Goal: Obtain resource: Obtain resource

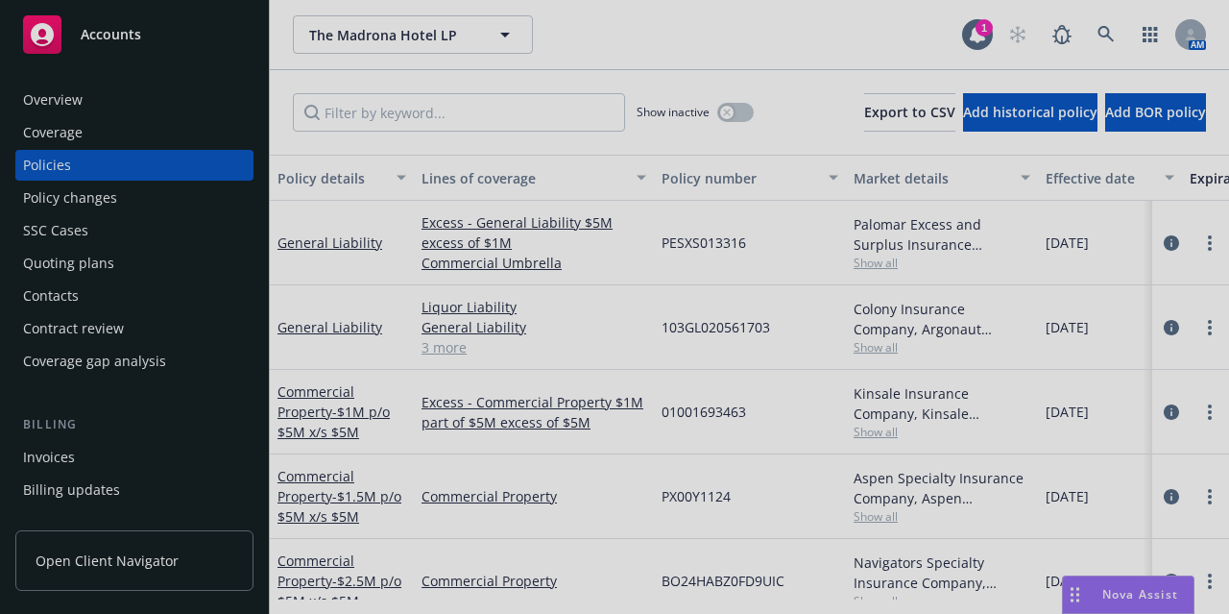
click at [147, 41] on div at bounding box center [614, 307] width 1229 height 614
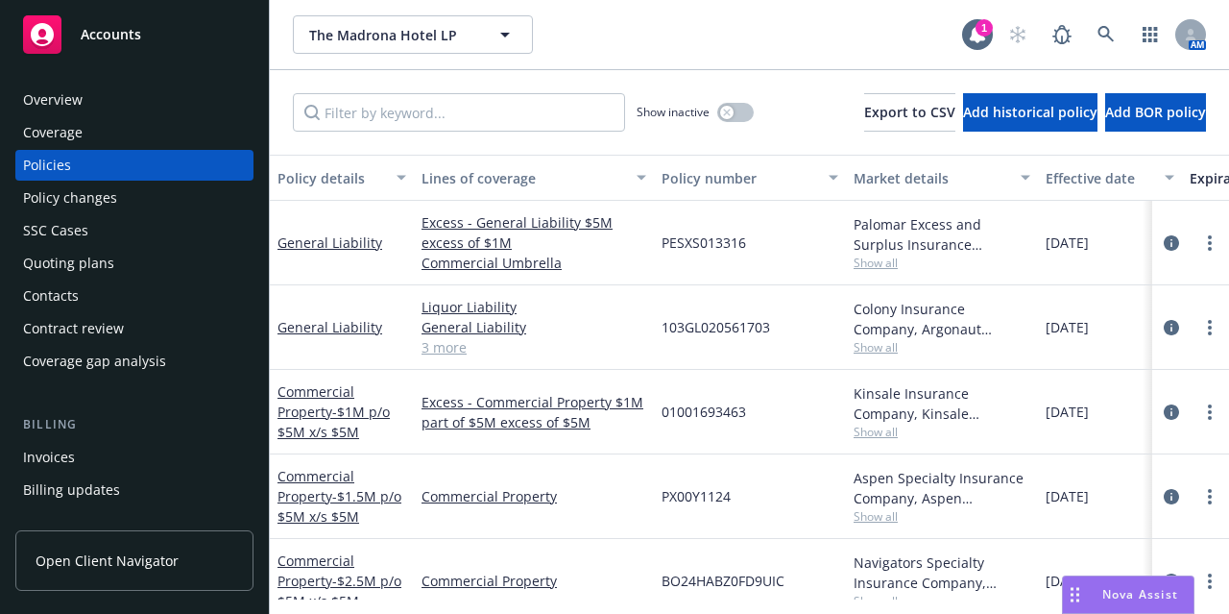
click at [163, 30] on div "Accounts" at bounding box center [134, 34] width 223 height 38
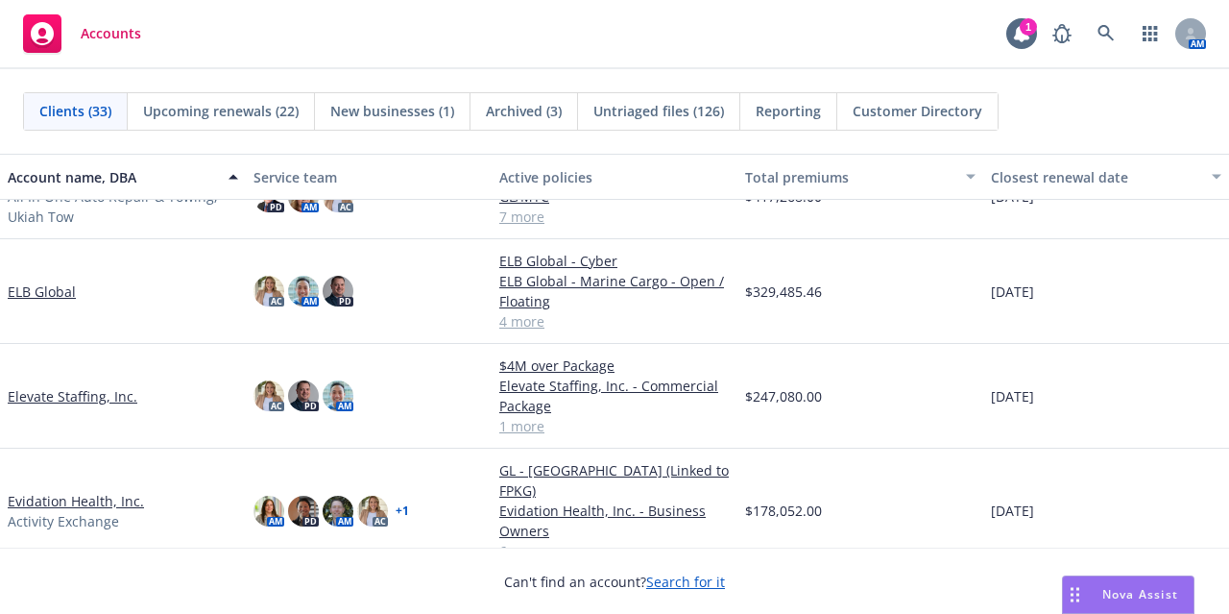
scroll to position [854, 0]
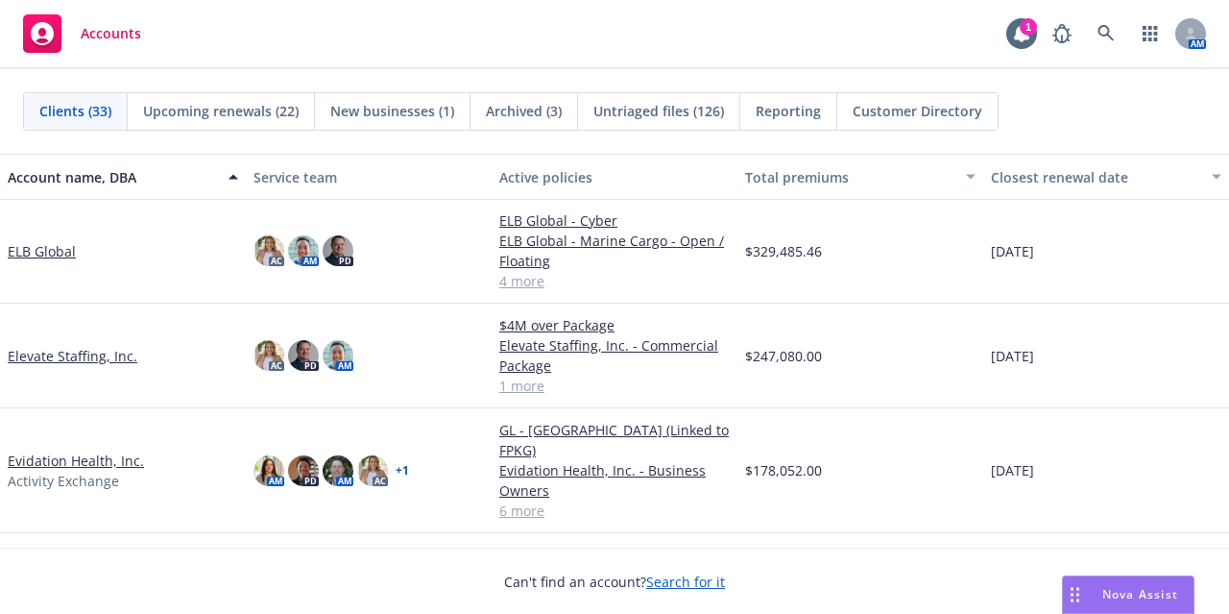
click at [63, 261] on link "ELB Global" at bounding box center [42, 251] width 68 height 20
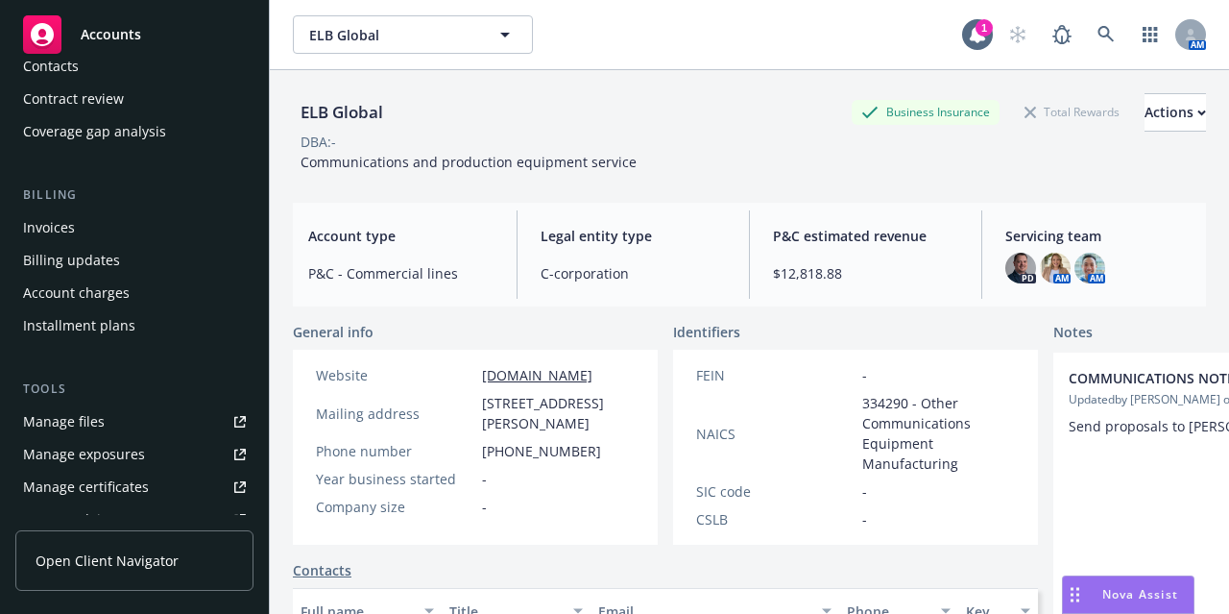
scroll to position [230, 0]
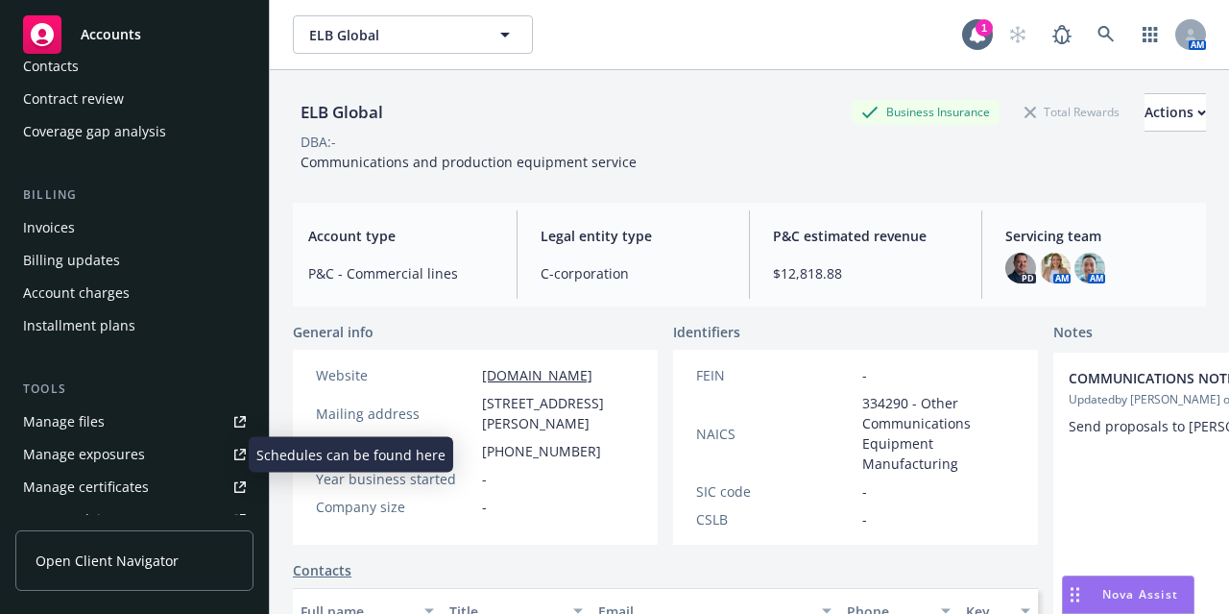
click at [111, 452] on div "Manage exposures" at bounding box center [84, 454] width 122 height 31
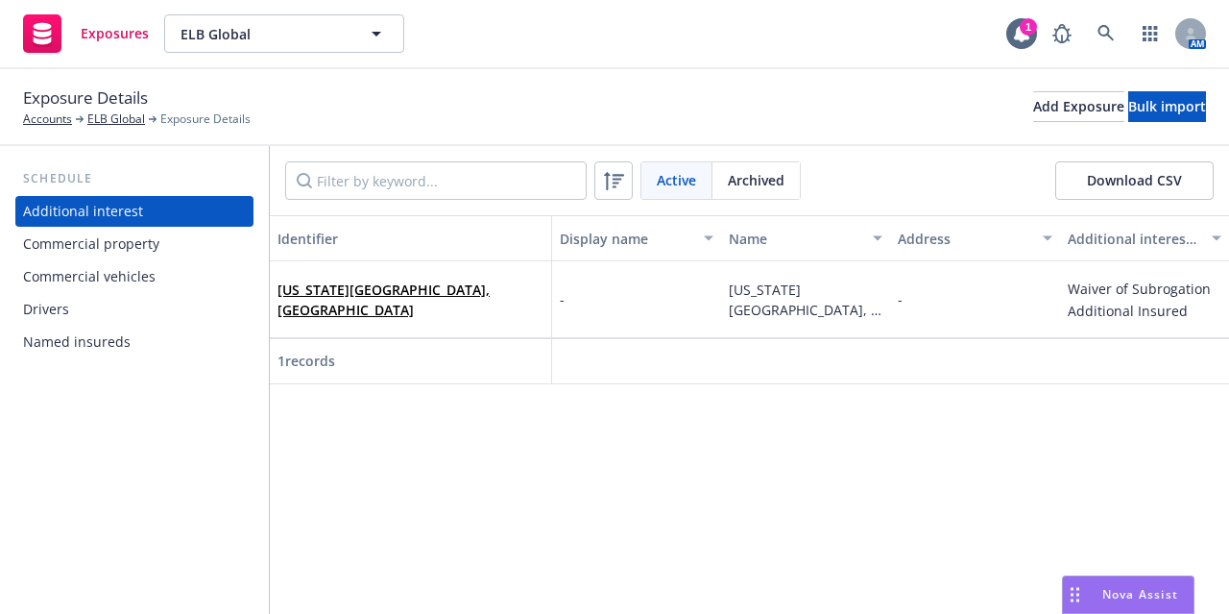
click at [162, 265] on div "Commercial vehicles" at bounding box center [134, 276] width 223 height 31
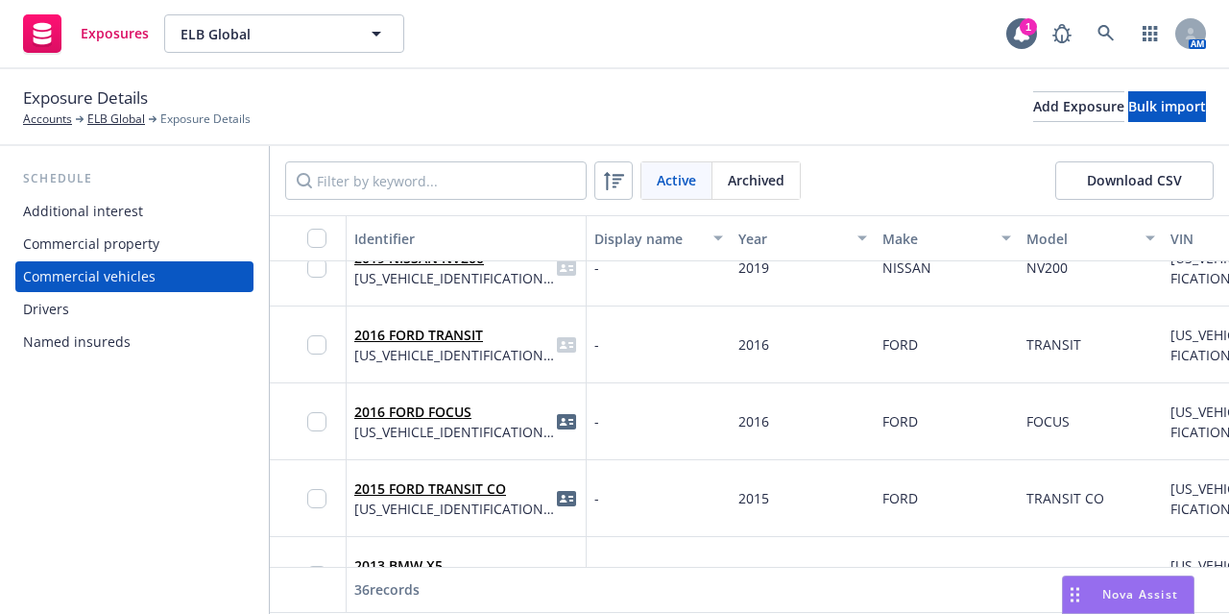
scroll to position [2185, 0]
click at [319, 350] on input "checkbox" at bounding box center [316, 342] width 19 height 19
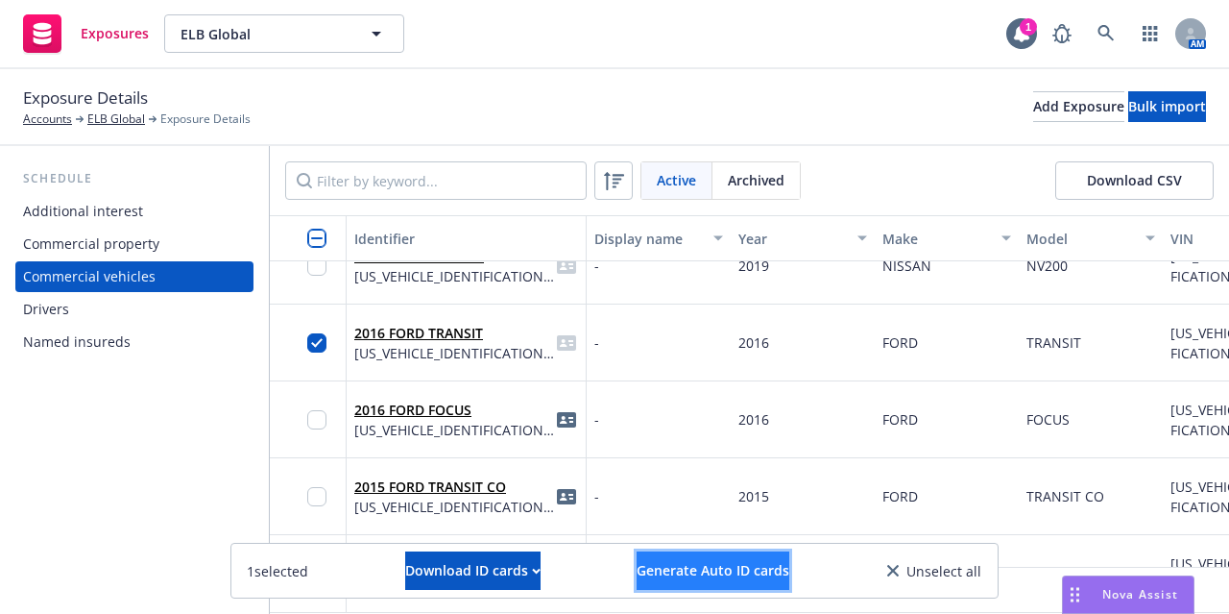
click at [727, 576] on span "Generate Auto ID cards" at bounding box center [713, 570] width 153 height 18
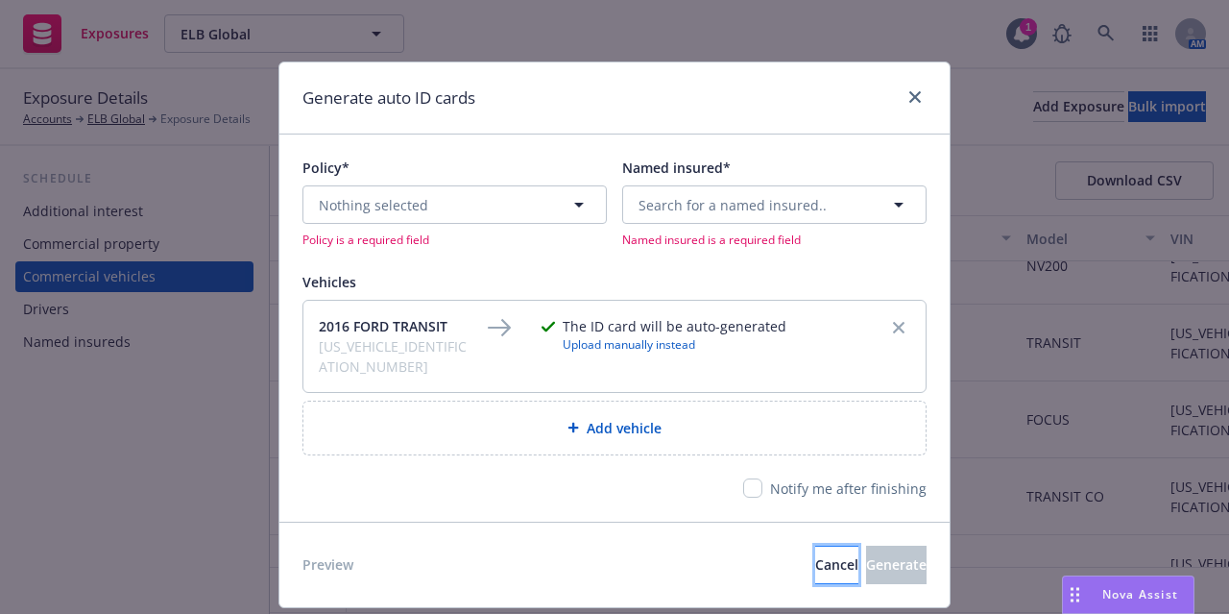
click at [815, 555] on span "Cancel" at bounding box center [836, 564] width 43 height 18
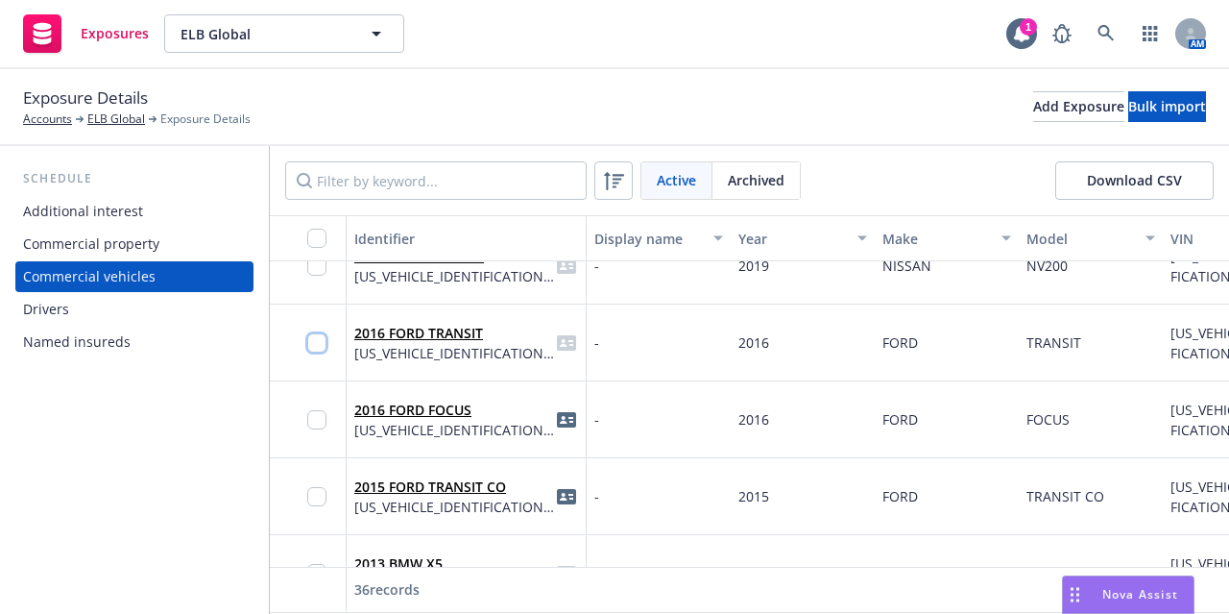
click at [321, 345] on input "checkbox" at bounding box center [316, 342] width 19 height 19
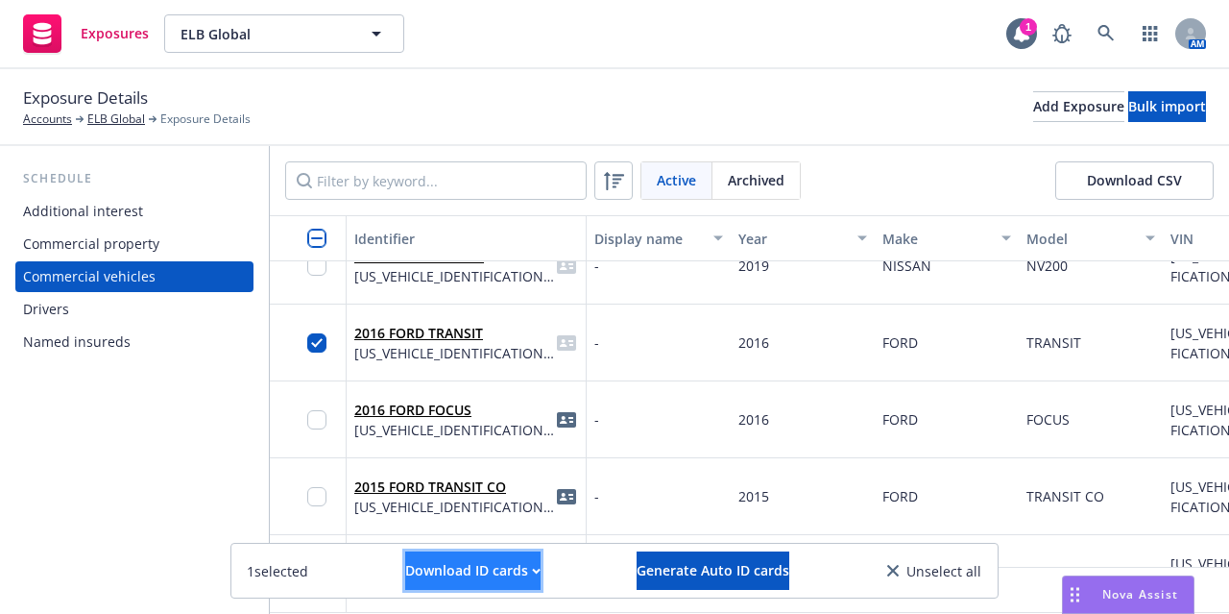
click at [494, 571] on div "Download ID cards" at bounding box center [472, 570] width 135 height 36
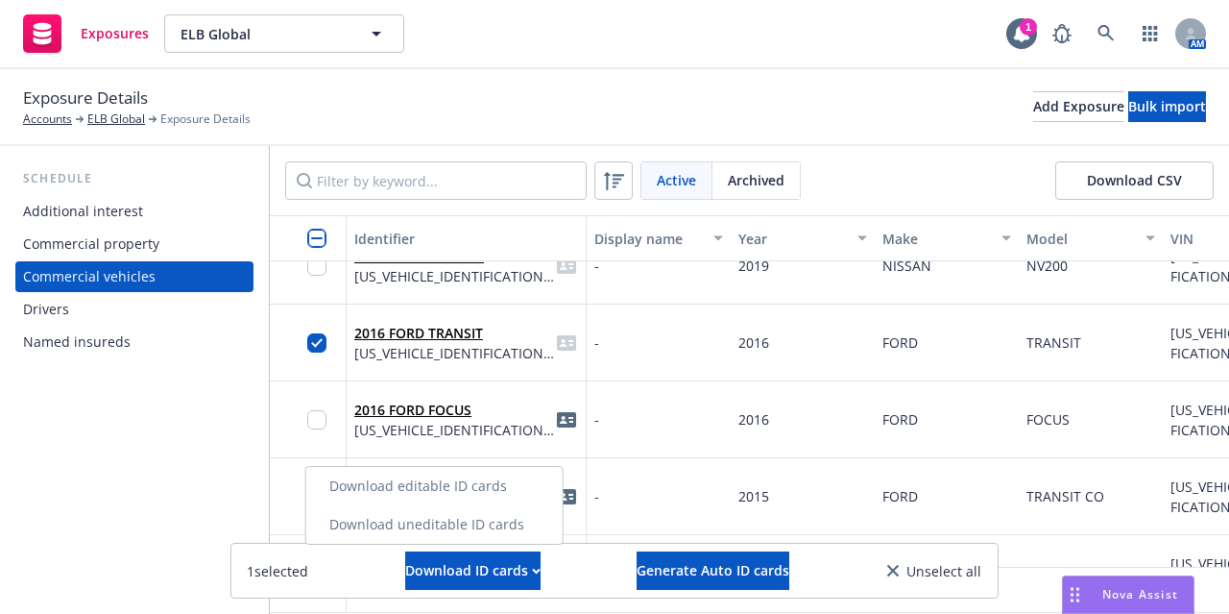
click at [488, 533] on link "Download uneditable ID cards" at bounding box center [434, 524] width 256 height 38
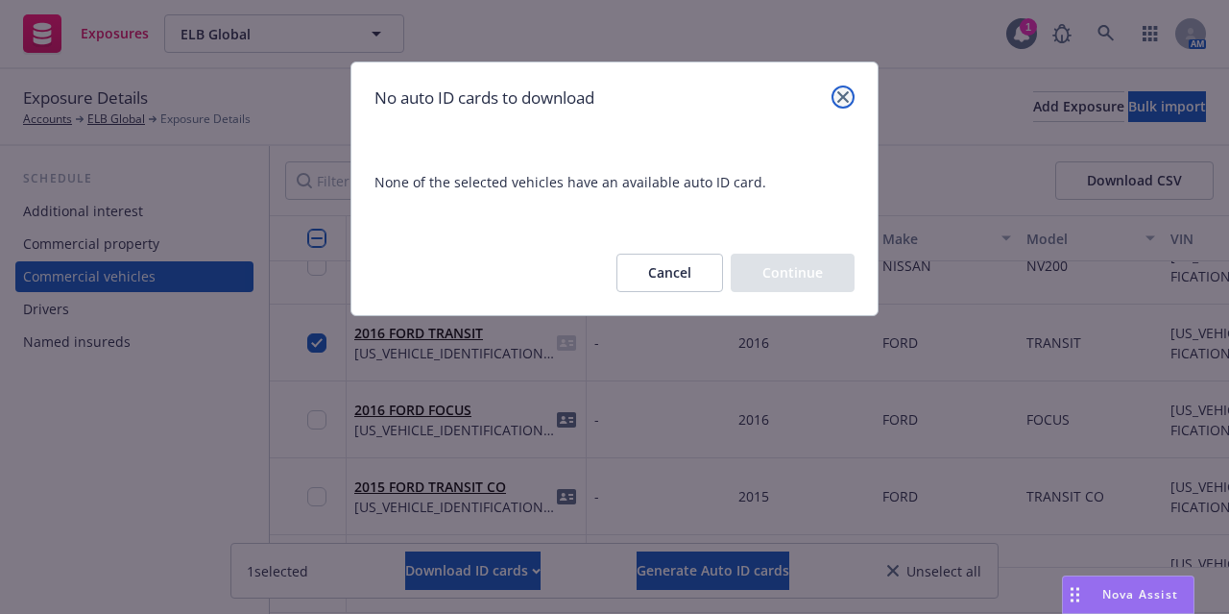
click at [836, 100] on link "close" at bounding box center [843, 96] width 23 height 23
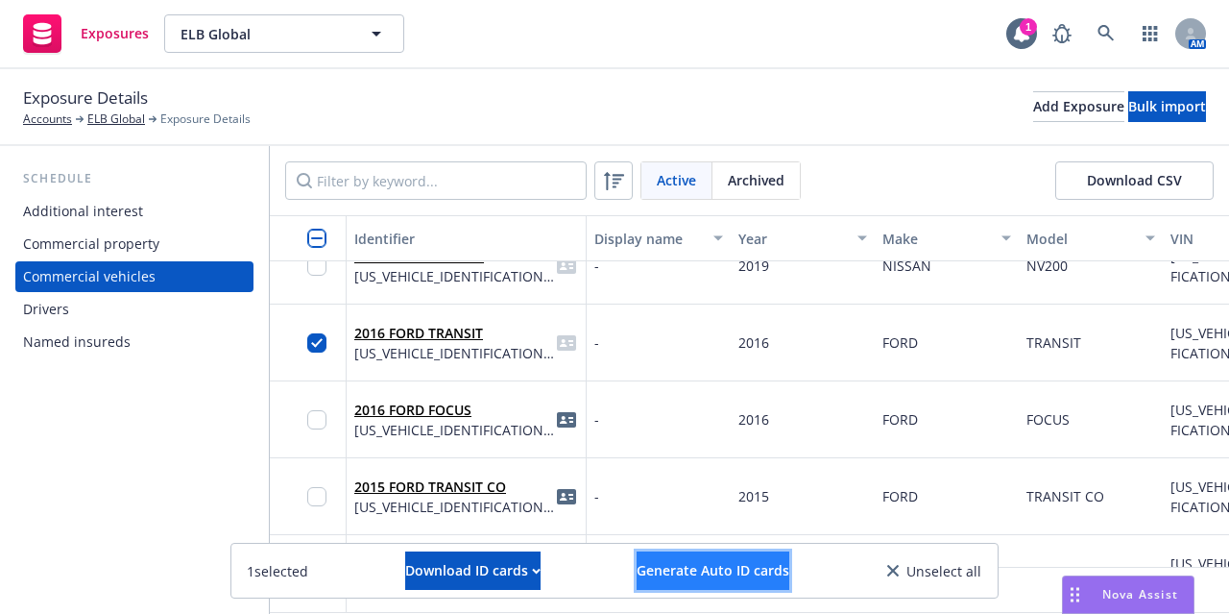
click at [674, 565] on span "Generate Auto ID cards" at bounding box center [713, 570] width 153 height 18
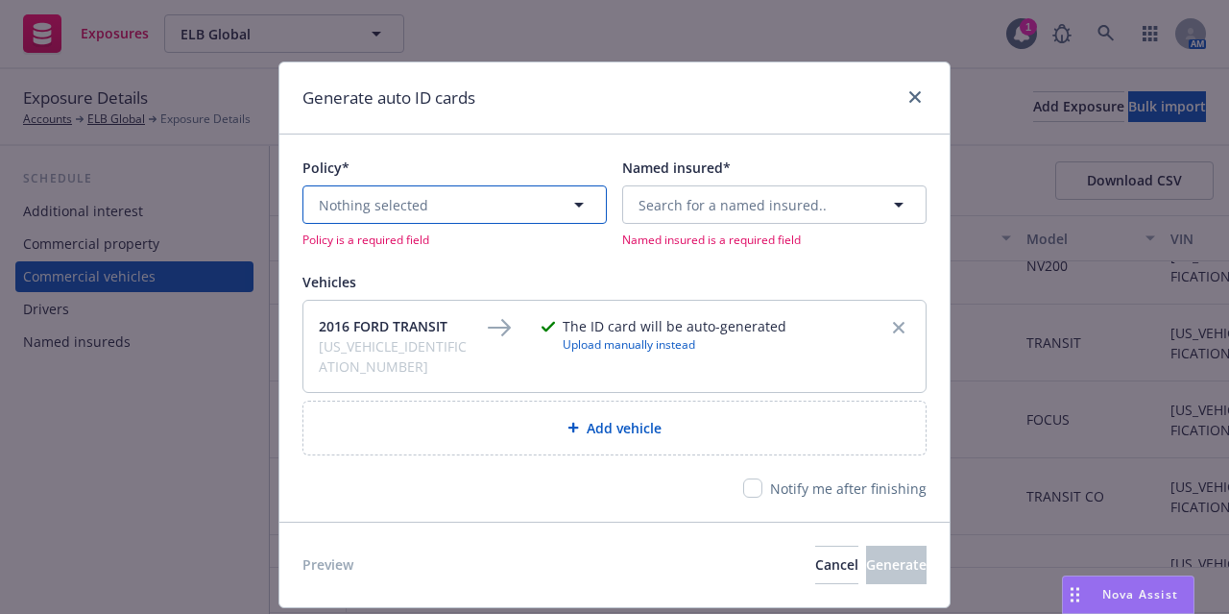
click at [569, 205] on icon "button" at bounding box center [579, 204] width 23 height 23
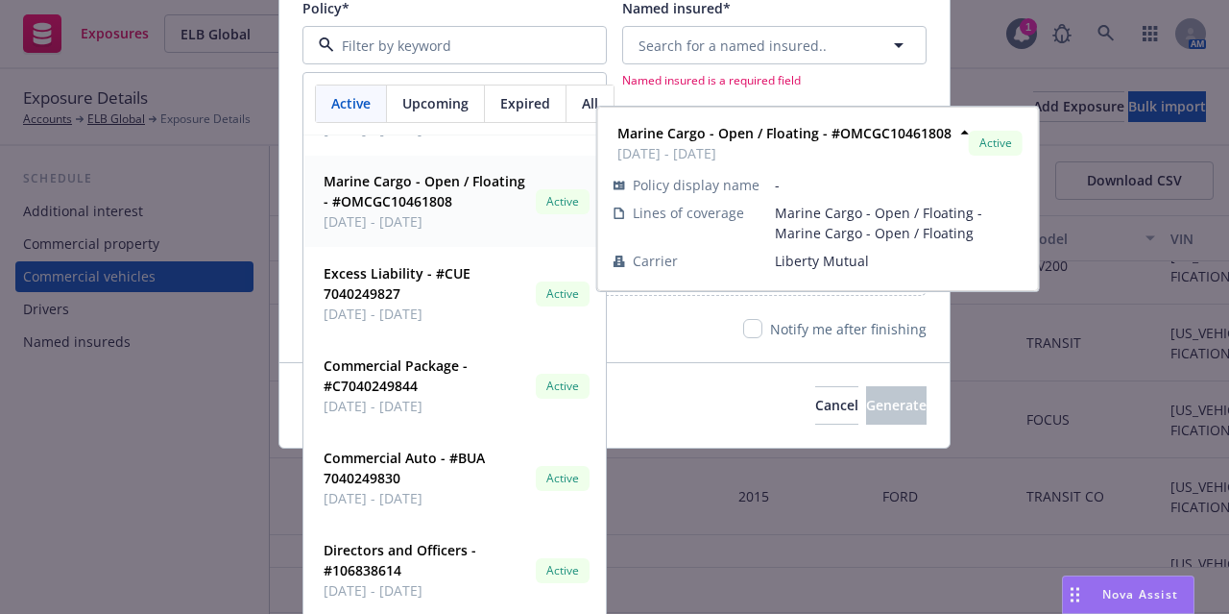
scroll to position [159, 0]
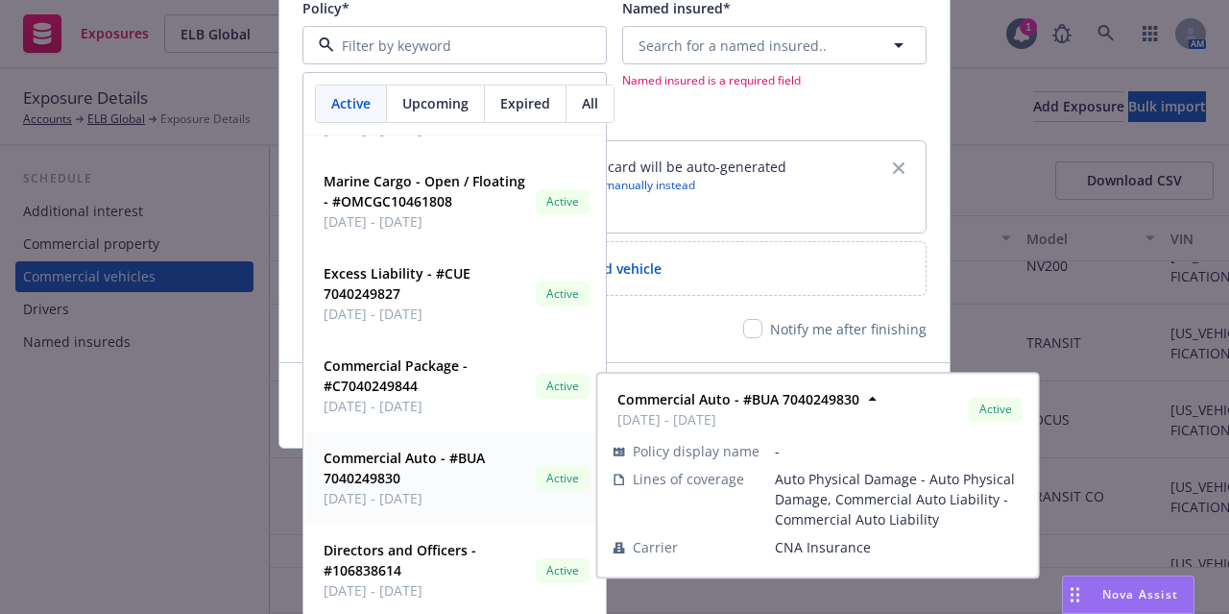
click at [383, 458] on strong "Commercial Auto - #BUA 7040249830" at bounding box center [404, 468] width 161 height 38
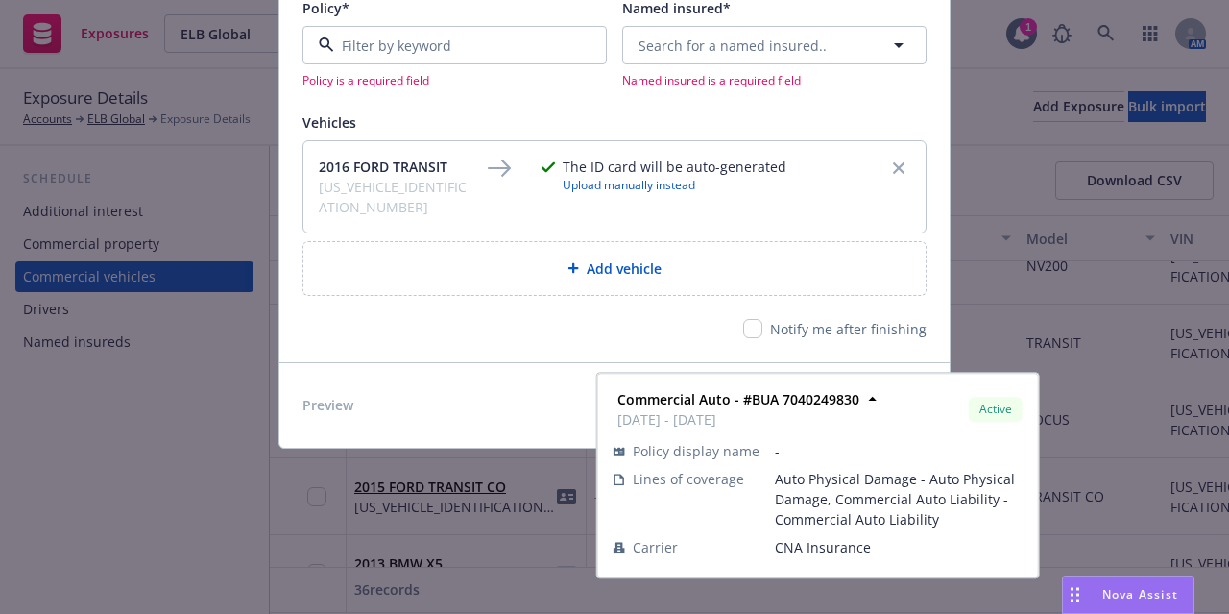
type input "Commercial Auto"
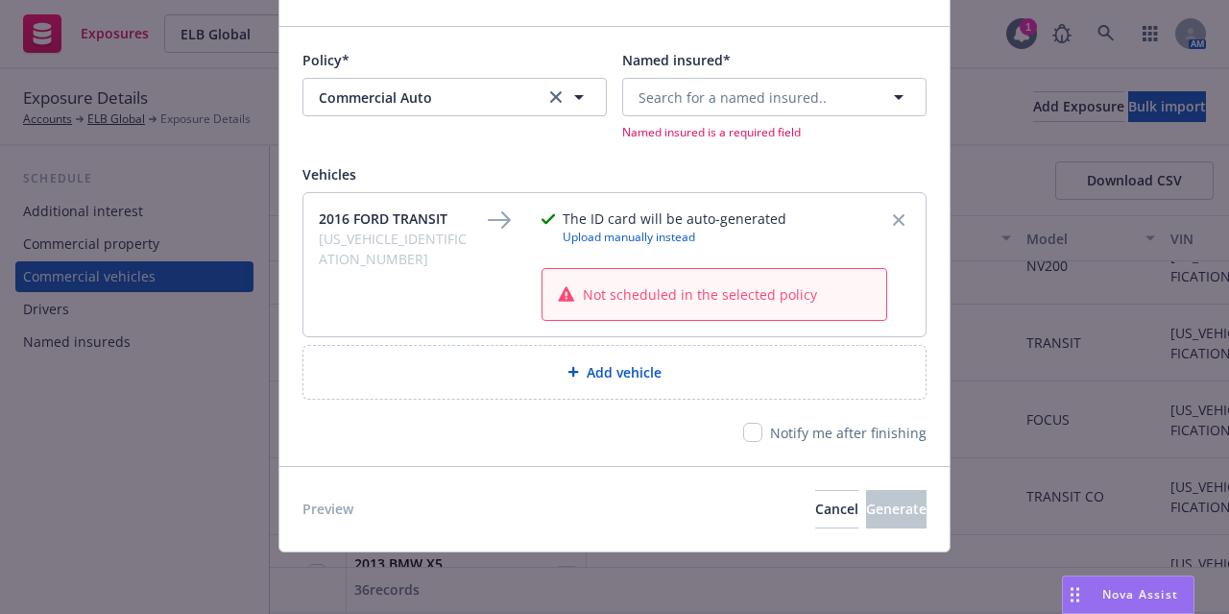
scroll to position [104, 0]
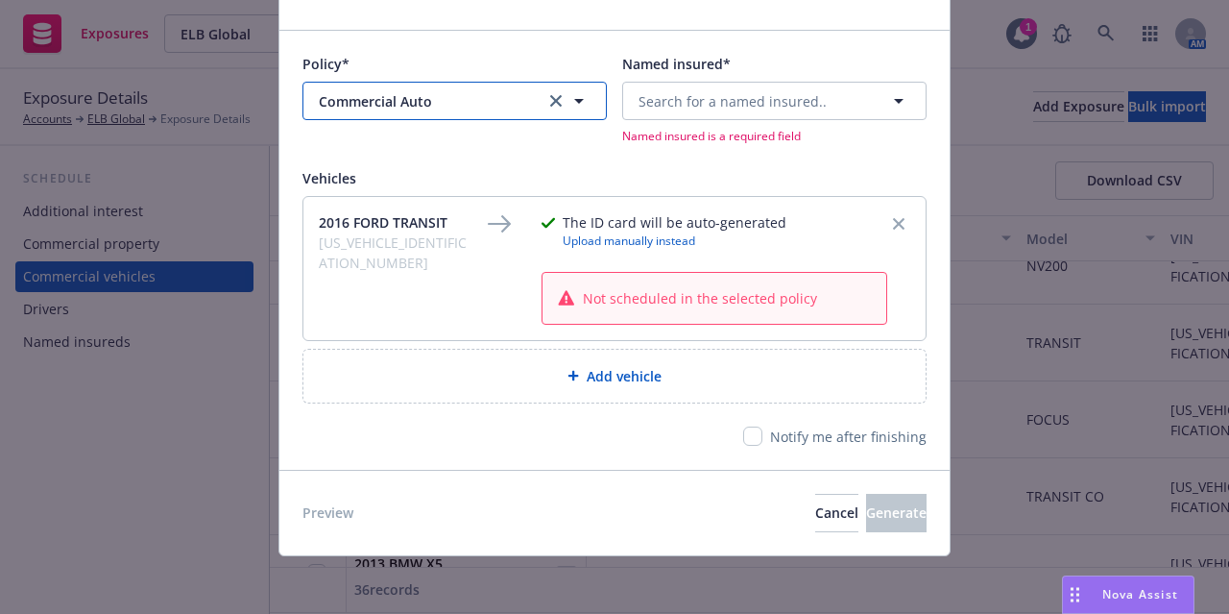
click at [574, 99] on icon "button" at bounding box center [579, 101] width 10 height 5
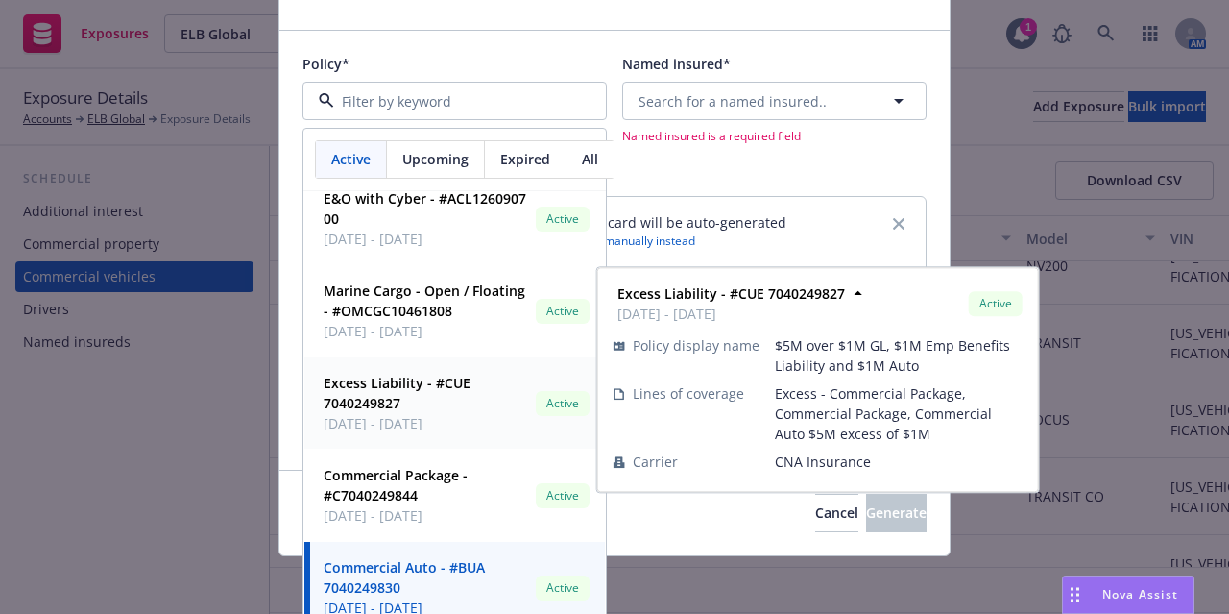
scroll to position [0, 0]
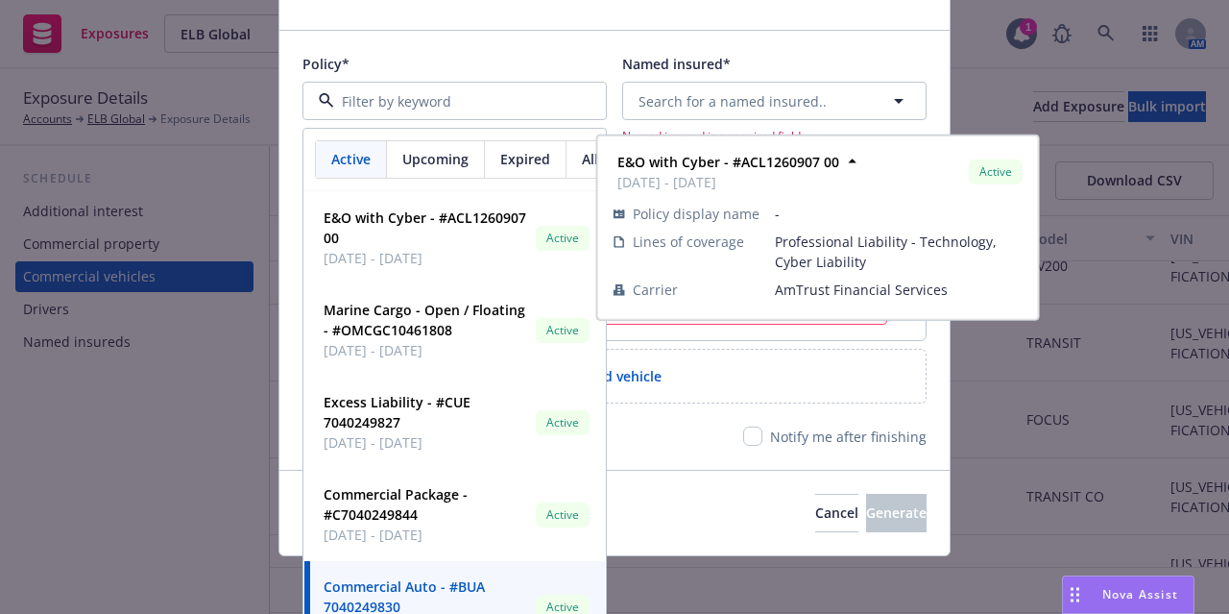
click at [784, 120] on div "Search for a named insured.. Named insured is a required field" at bounding box center [774, 113] width 304 height 62
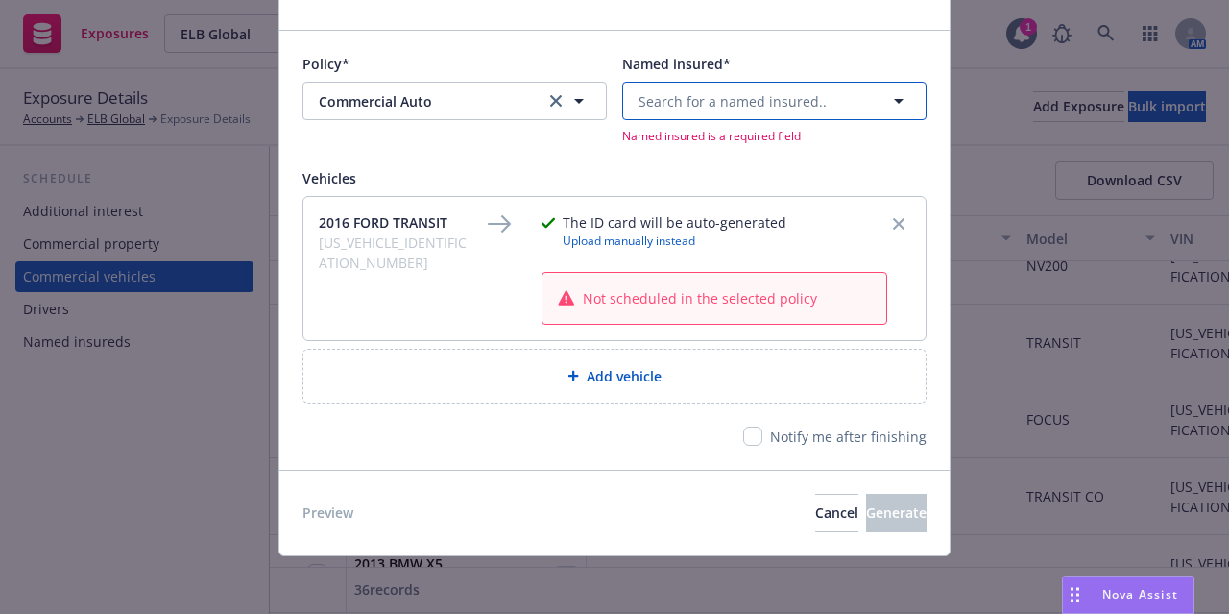
click at [791, 107] on span "Search for a named insured.." at bounding box center [733, 101] width 188 height 20
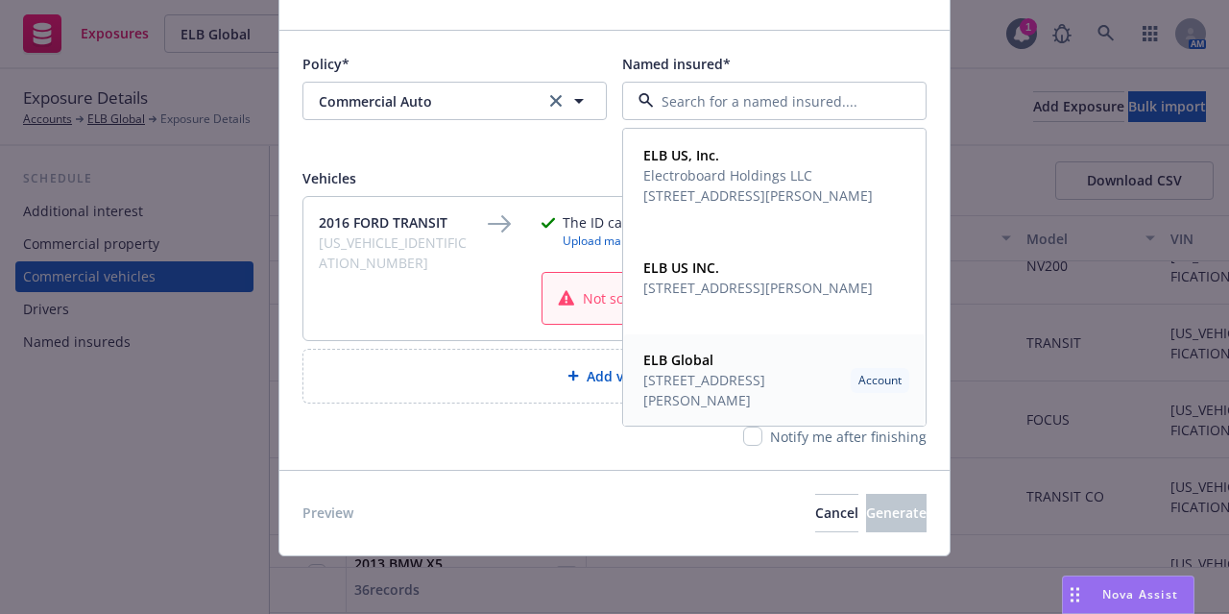
click at [825, 383] on span "[STREET_ADDRESS][PERSON_NAME]" at bounding box center [744, 390] width 200 height 40
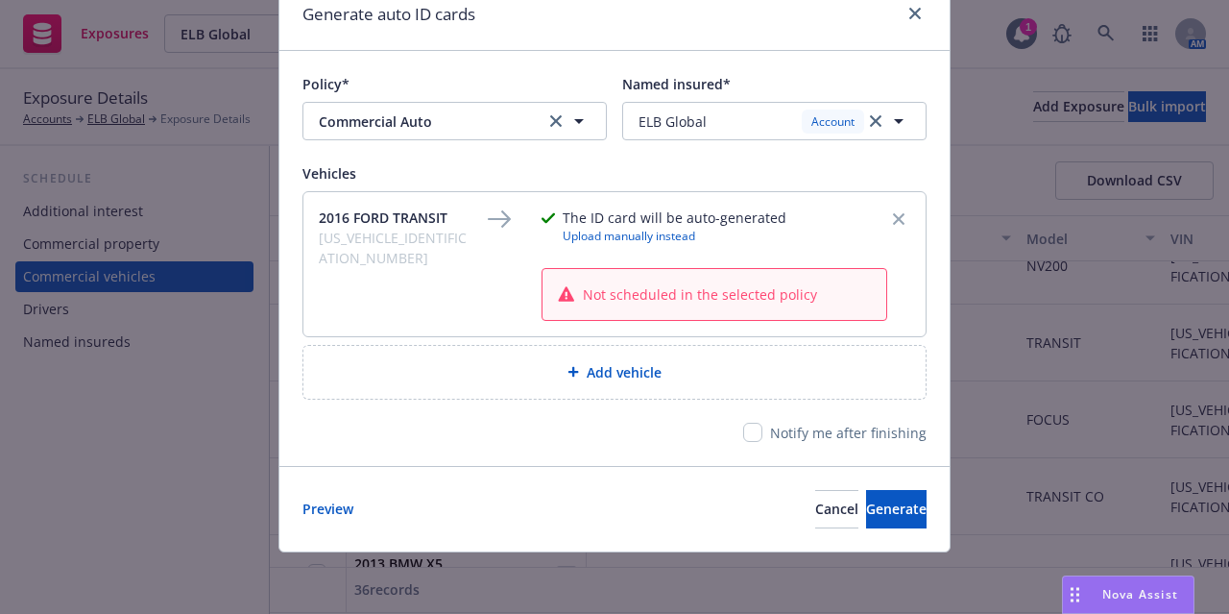
scroll to position [79, 0]
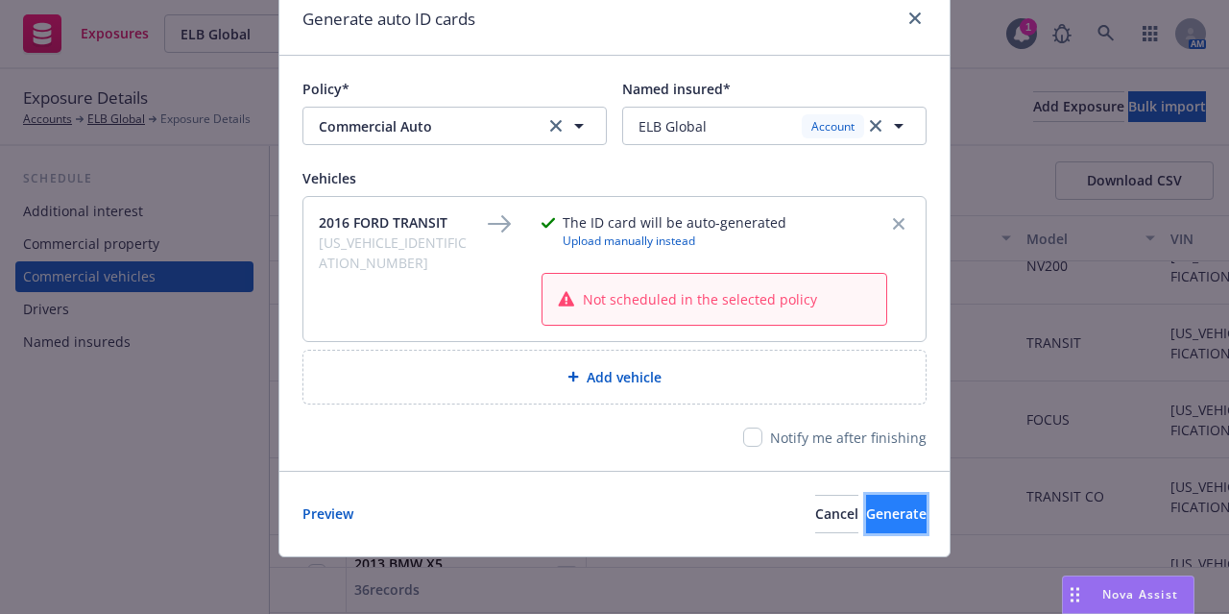
click at [866, 504] on span "Generate" at bounding box center [896, 513] width 61 height 18
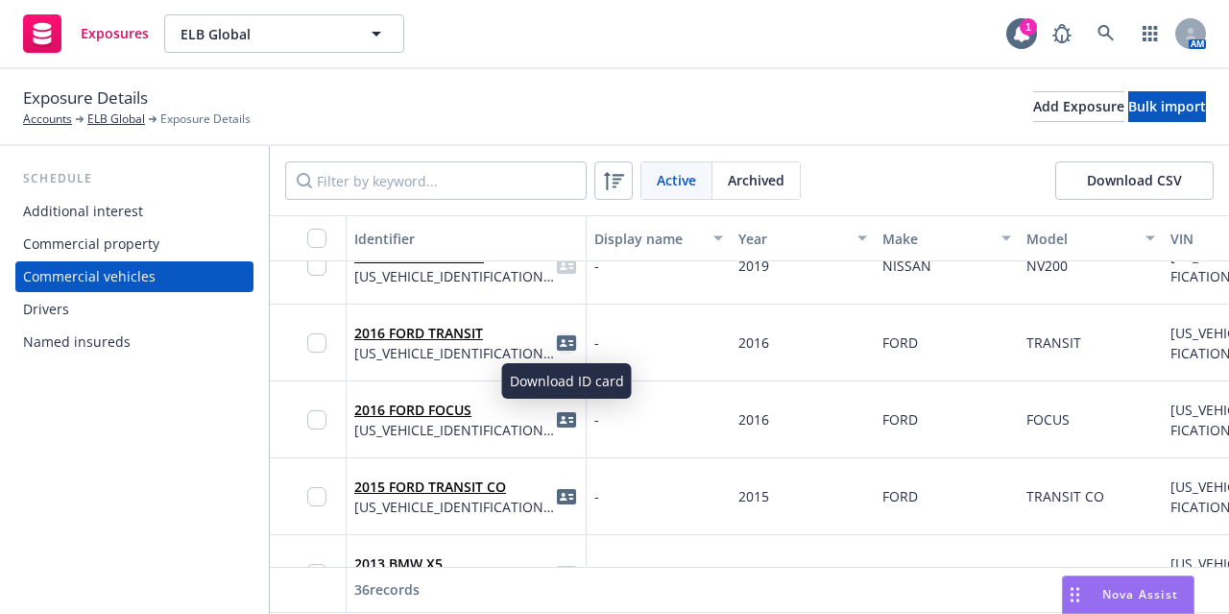
click at [564, 344] on icon "idCard" at bounding box center [566, 342] width 19 height 19
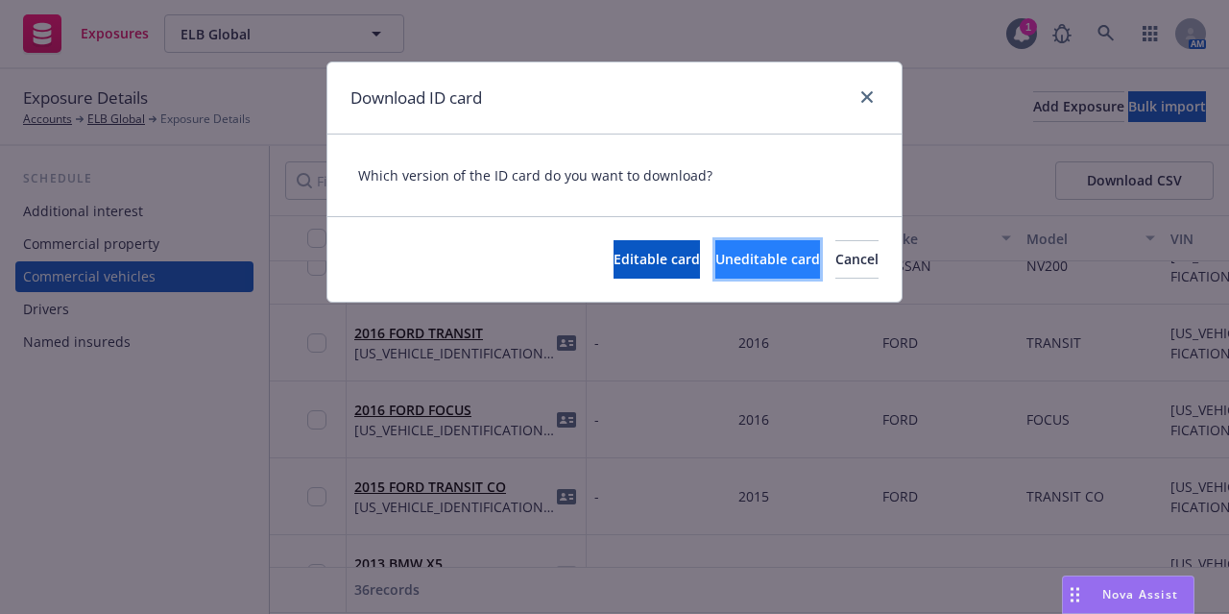
click at [716, 258] on span "Uneditable card" at bounding box center [768, 259] width 105 height 18
